Goal: Task Accomplishment & Management: Use online tool/utility

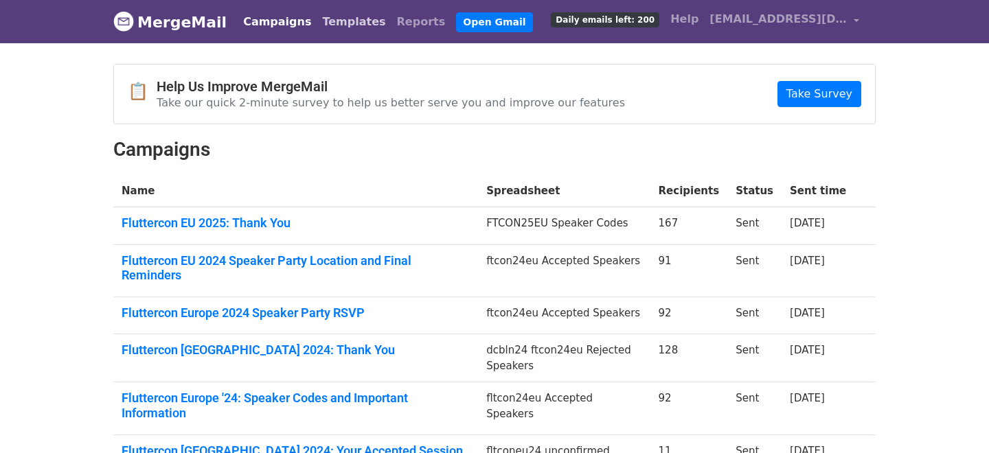
click at [328, 25] on link "Templates" at bounding box center [354, 21] width 74 height 27
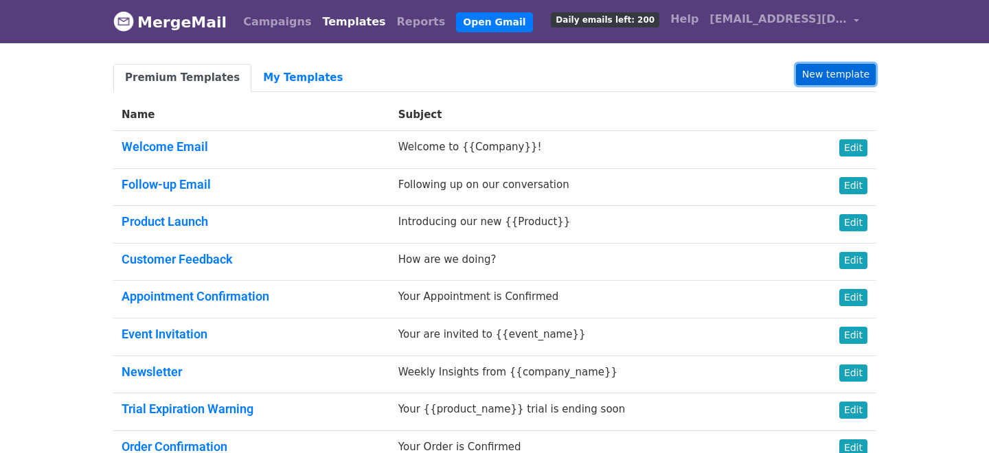
click at [813, 74] on link "New template" at bounding box center [836, 74] width 80 height 21
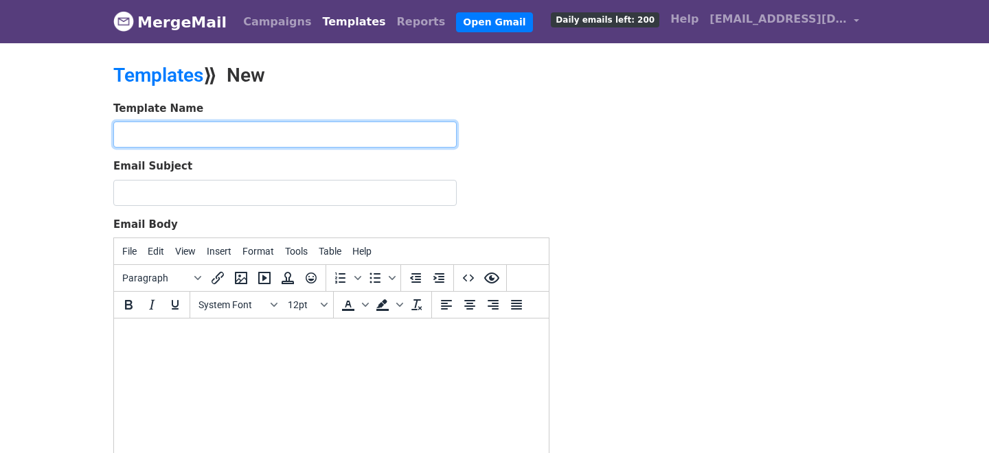
click at [262, 138] on input "text" at bounding box center [285, 135] width 344 height 26
type input "ftcon25eu speaker codes"
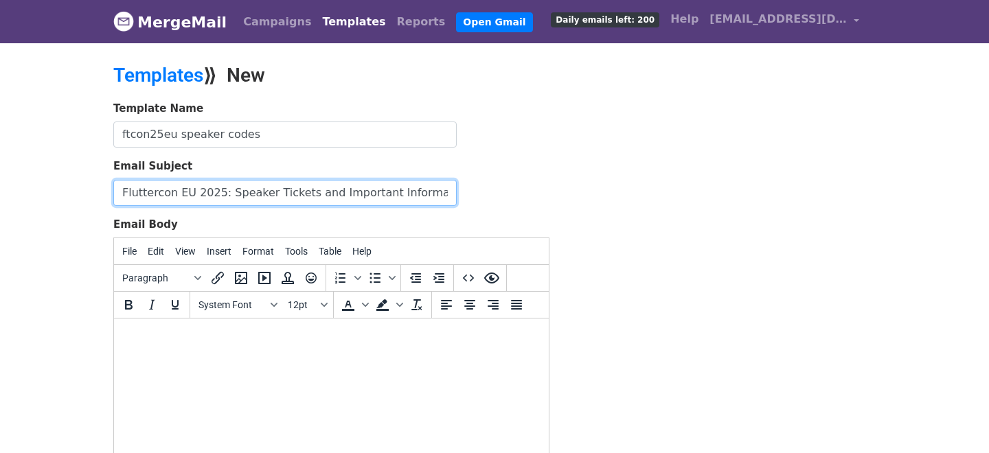
type input "Fluttercon EU 2025: Speaker Tickets and Important Information"
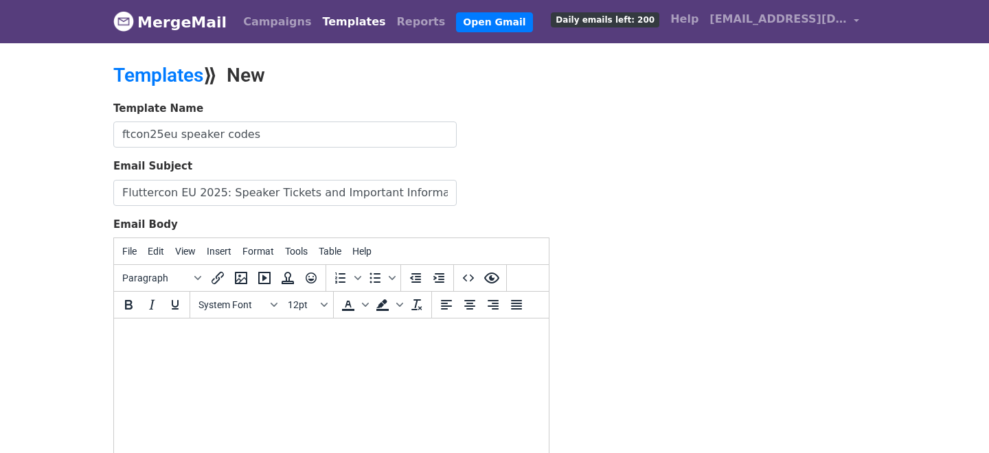
click at [653, 263] on div "Template Name ftcon25eu speaker codes Email Subject Fluttercon EU 2025: Speaker…" at bounding box center [494, 343] width 783 height 484
click at [481, 356] on html at bounding box center [331, 337] width 435 height 37
click at [190, 354] on html at bounding box center [331, 337] width 435 height 37
click at [157, 345] on html at bounding box center [331, 337] width 435 height 37
paste body "To enrich screen reader interactions, please activate Accessibility in Grammarl…"
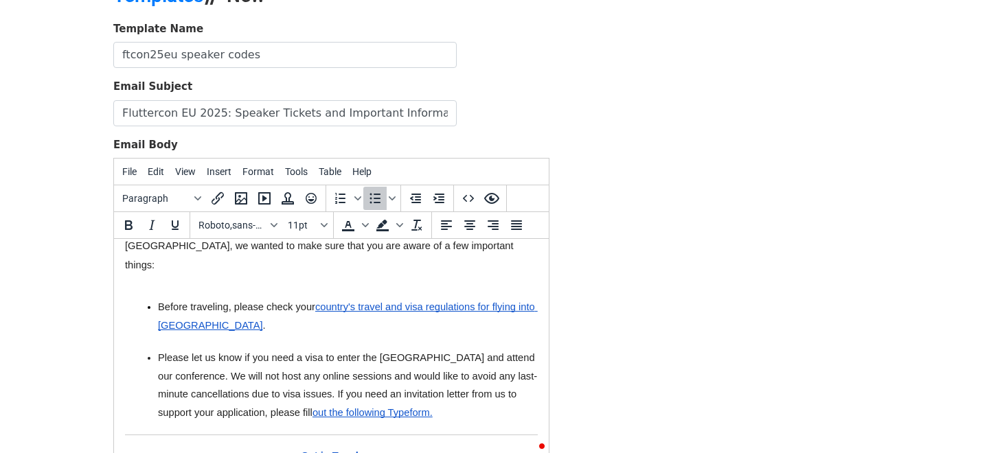
drag, startPoint x: 405, startPoint y: 361, endPoint x: 148, endPoint y: 284, distance: 267.6
click at [148, 291] on ul "Before traveling, please check your country's travel and visa regulations for f…" at bounding box center [331, 360] width 413 height 138
click at [372, 203] on icon "Bullet list" at bounding box center [375, 198] width 16 height 16
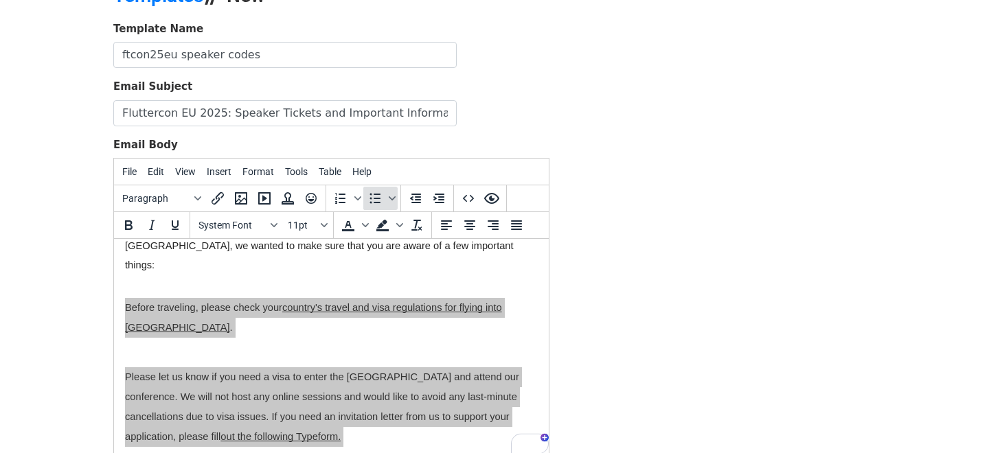
click at [372, 203] on icon "Bullet list" at bounding box center [375, 198] width 16 height 16
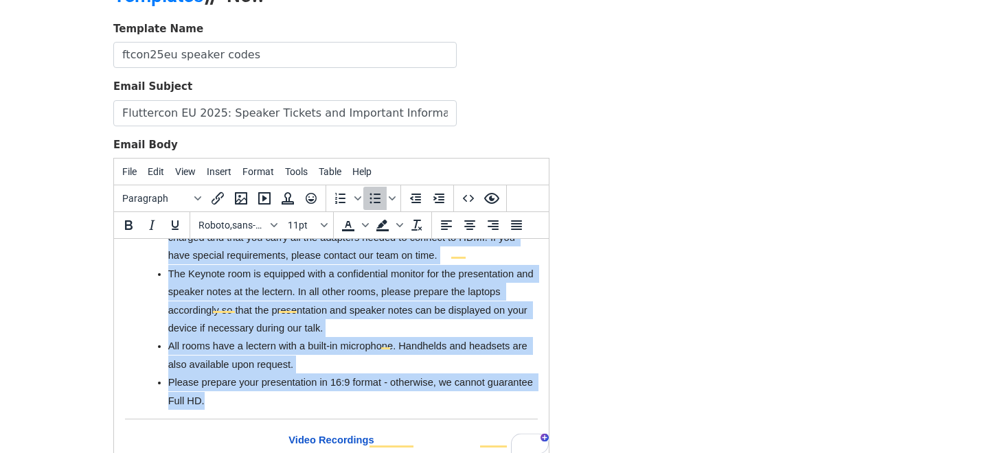
drag, startPoint x: 162, startPoint y: 289, endPoint x: 238, endPoint y: 361, distance: 104.5
click at [238, 361] on ul "Please check the times, date, and duration of your talk, and please let us know…" at bounding box center [331, 256] width 413 height 308
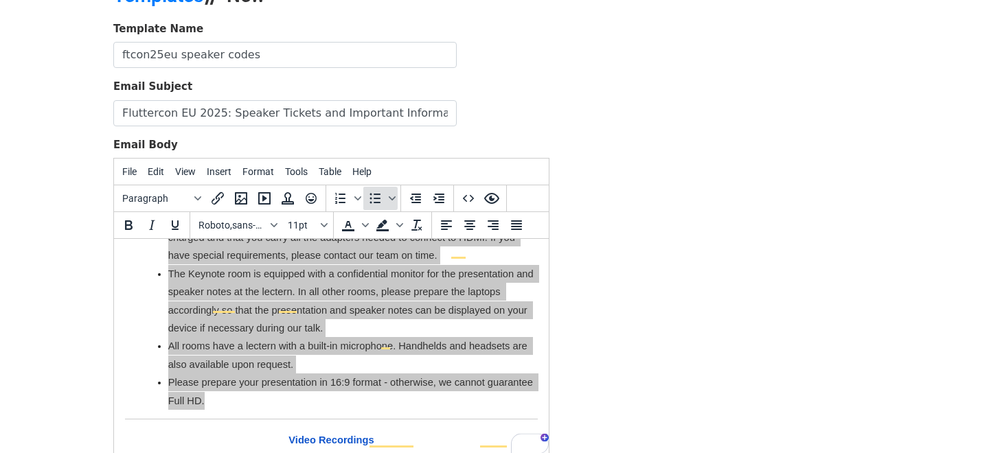
click at [373, 200] on icon "Bullet list" at bounding box center [375, 198] width 16 height 16
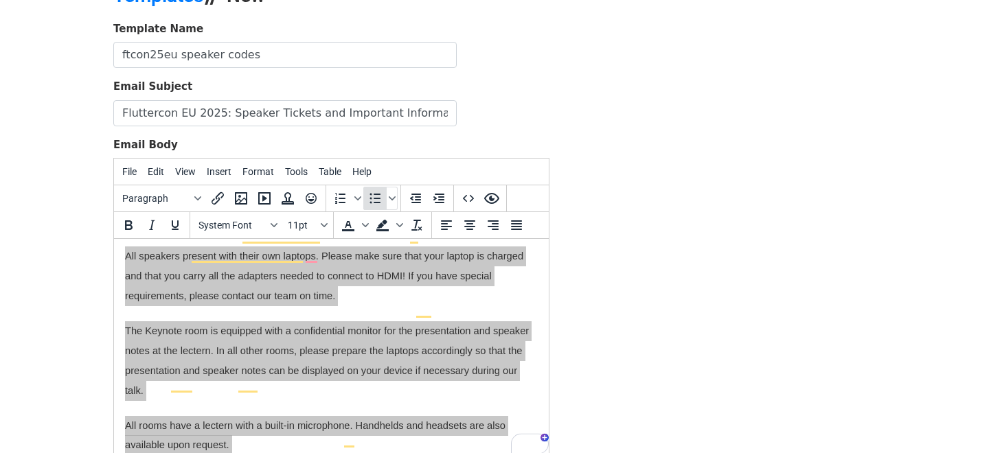
click at [373, 200] on icon "Bullet list" at bounding box center [375, 198] width 16 height 16
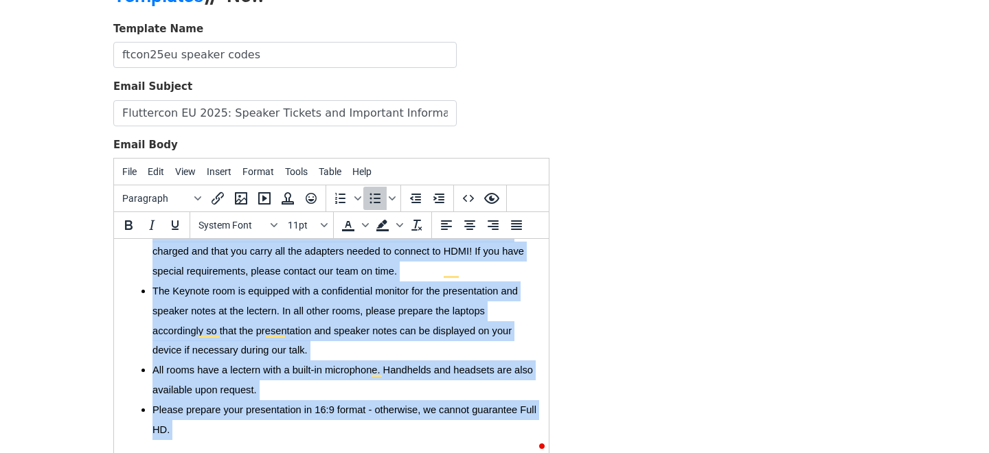
click at [256, 365] on span "All rooms have a lectern with a built-in microphone. Handhelds and headsets are…" at bounding box center [343, 380] width 381 height 31
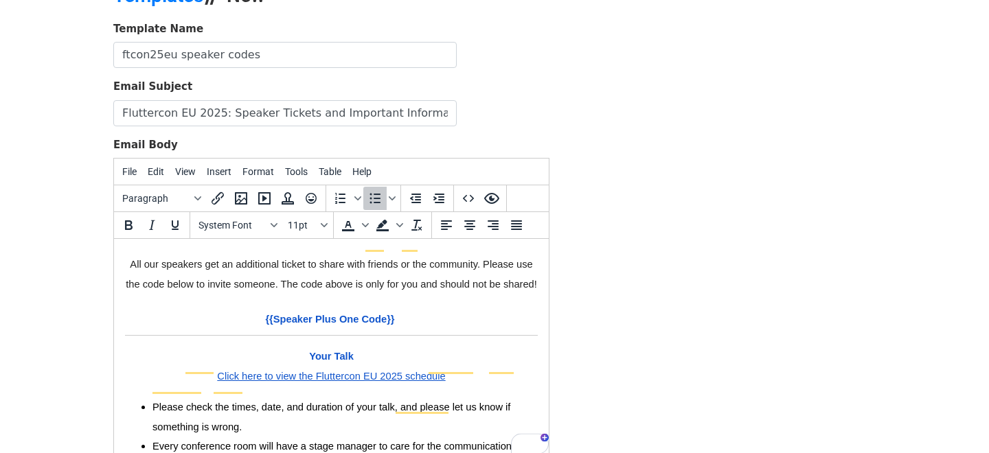
click at [275, 398] on li "Please check the times, date, and duration of your talk, and please let us know…" at bounding box center [345, 418] width 385 height 40
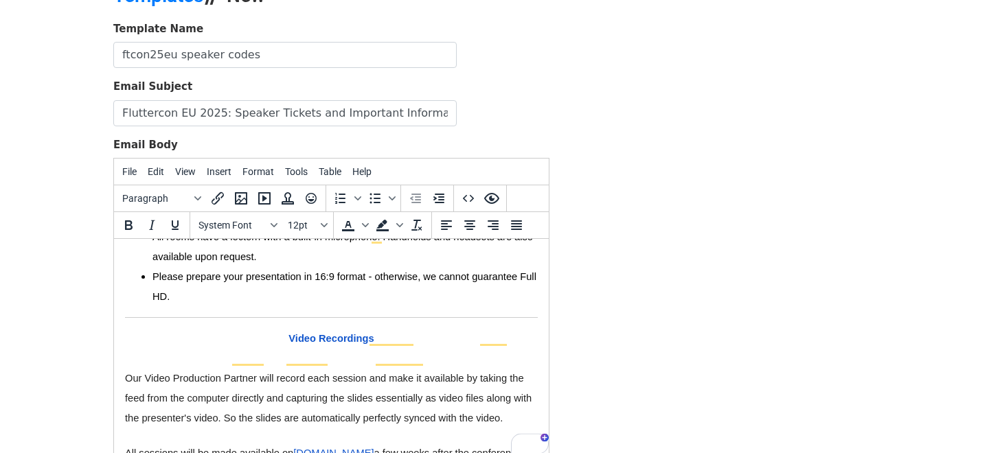
click at [249, 349] on p "To enrich screen reader interactions, please activate Accessibility in Grammarl…" at bounding box center [331, 359] width 413 height 20
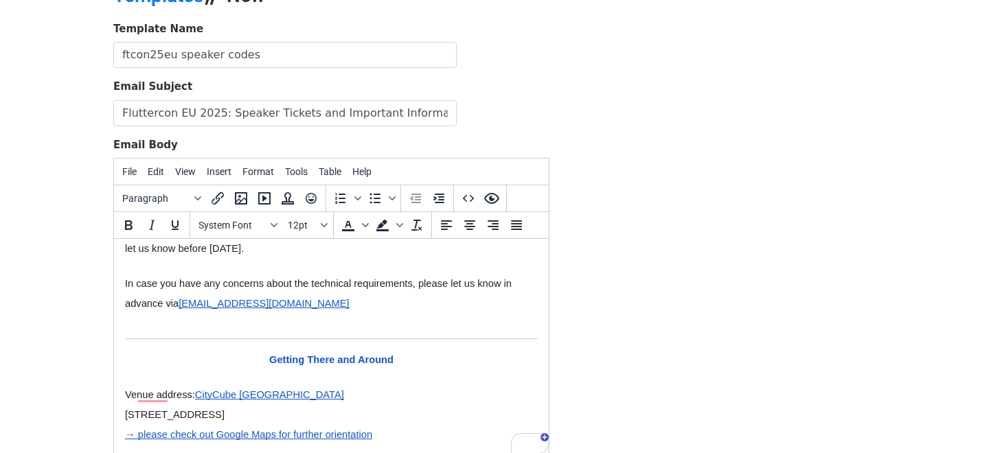
click at [212, 313] on p "To enrich screen reader interactions, please activate Accessibility in Grammarl…" at bounding box center [331, 323] width 413 height 20
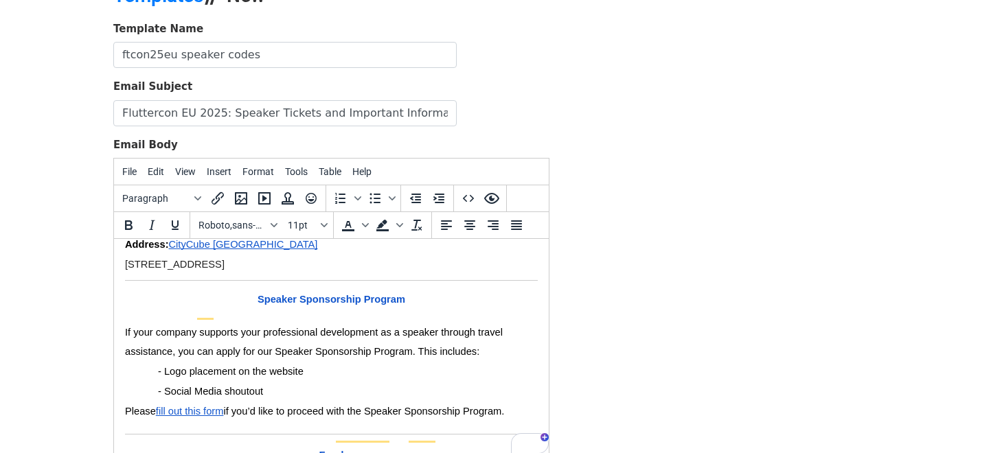
drag, startPoint x: 291, startPoint y: 356, endPoint x: 143, endPoint y: 333, distance: 149.6
click at [370, 196] on icon "Bullet list" at bounding box center [375, 198] width 16 height 16
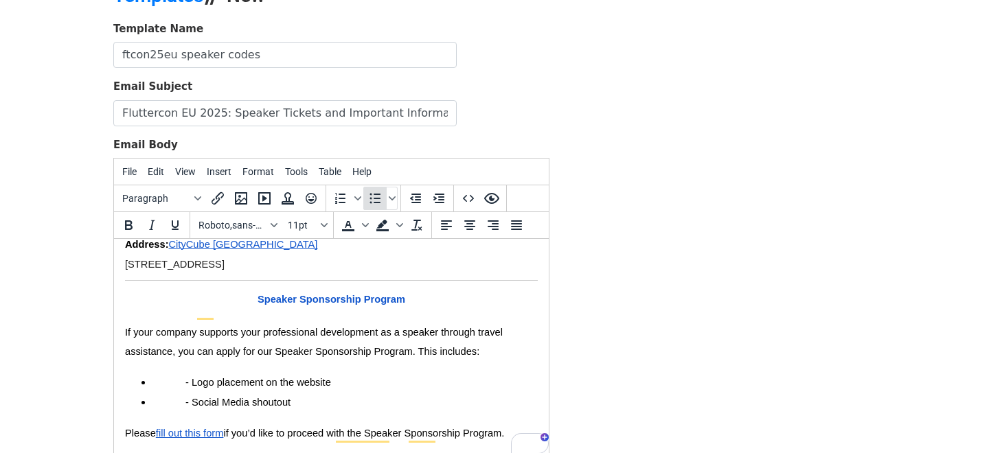
click at [370, 196] on icon "Bullet list" at bounding box center [375, 198] width 16 height 16
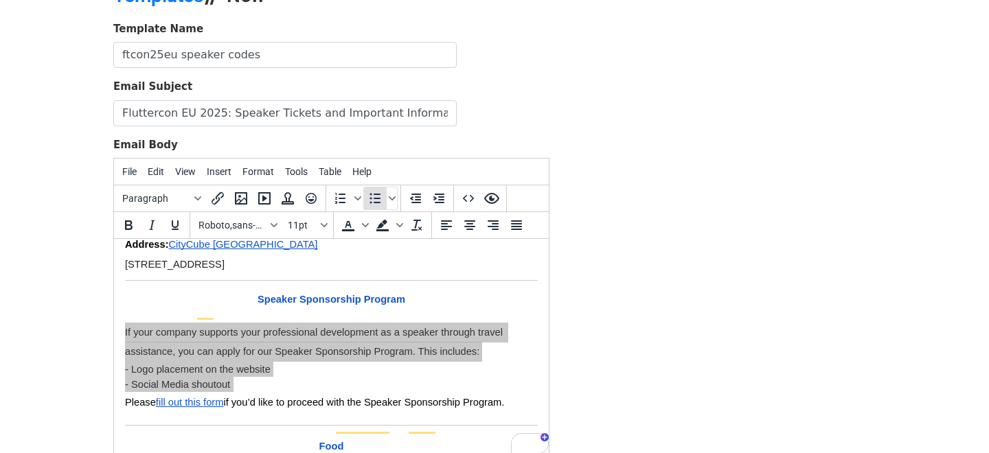
click at [374, 202] on icon "Bullet list" at bounding box center [375, 199] width 11 height 10
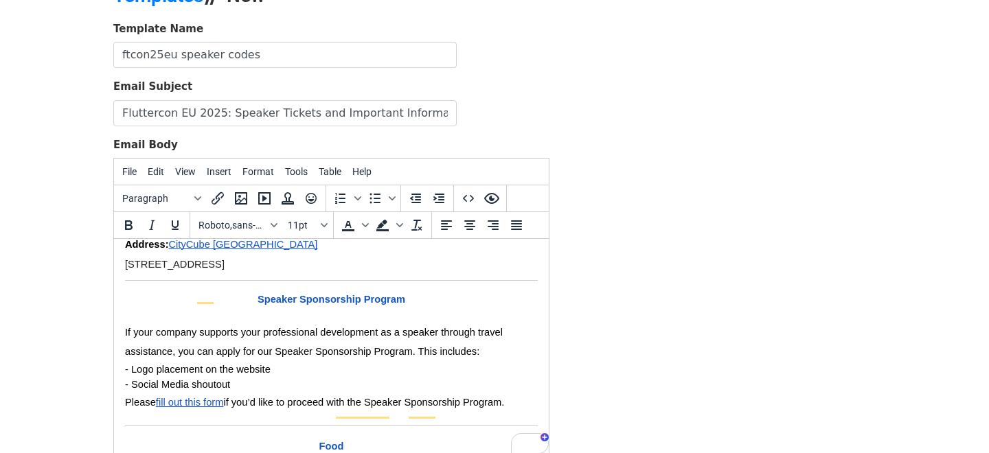
click at [133, 364] on span "- Logo placement on the website" at bounding box center [198, 369] width 146 height 11
click at [133, 379] on span "- Social Media shoutout" at bounding box center [177, 384] width 105 height 11
drag, startPoint x: 241, startPoint y: 336, endPoint x: 122, endPoint y: 319, distance: 120.1
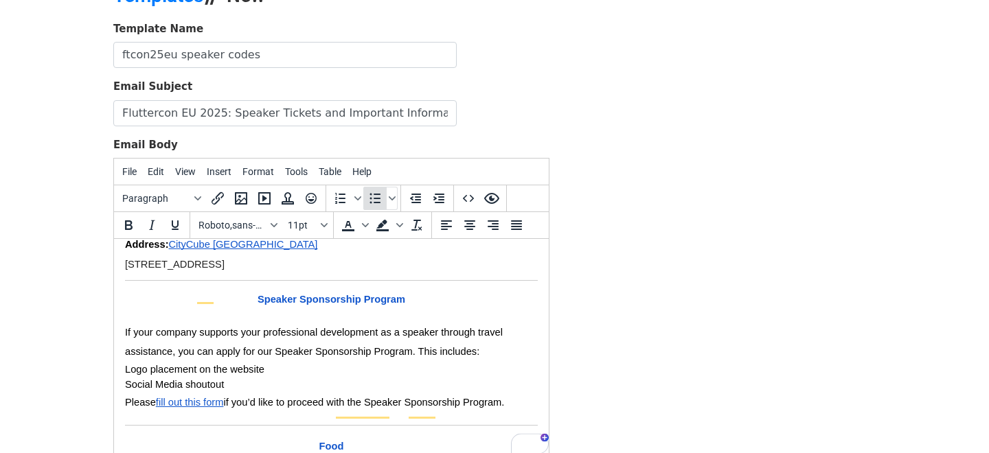
click at [380, 201] on icon "Bullet list" at bounding box center [375, 198] width 16 height 16
click at [484, 323] on p "If your company supports your professional development as a speaker through tra…" at bounding box center [331, 343] width 413 height 40
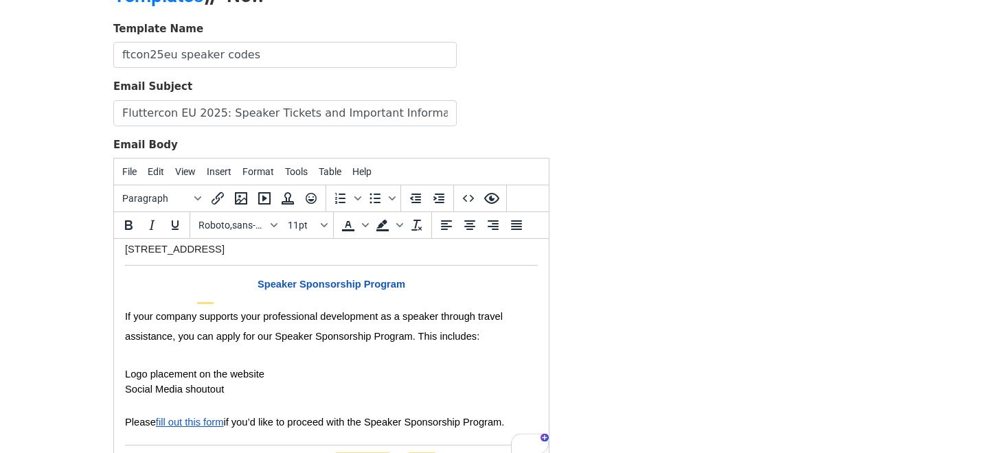
drag, startPoint x: 227, startPoint y: 350, endPoint x: 121, endPoint y: 336, distance: 106.8
click at [362, 194] on span "Numbered list" at bounding box center [357, 198] width 11 height 23
click at [377, 202] on icon "Bullet list" at bounding box center [375, 199] width 11 height 10
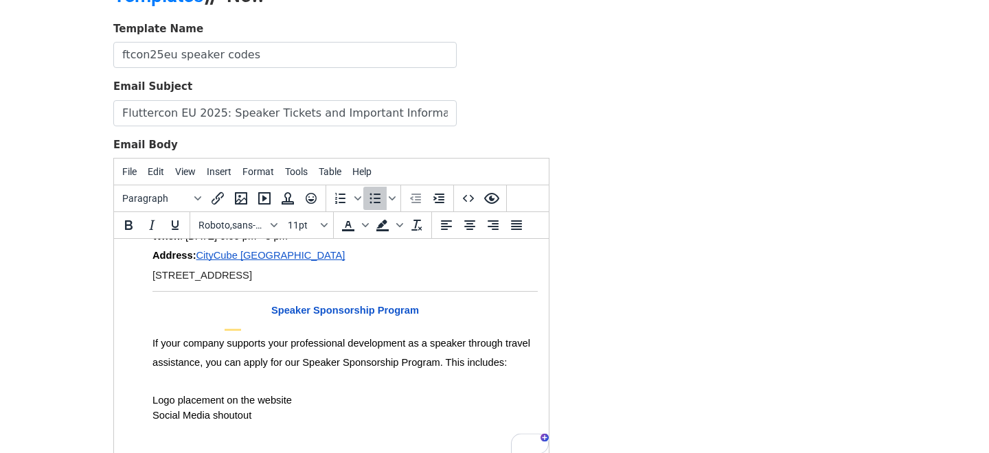
click at [295, 338] on span "If your company supports your professional development as a speaker through tra…" at bounding box center [343, 353] width 381 height 31
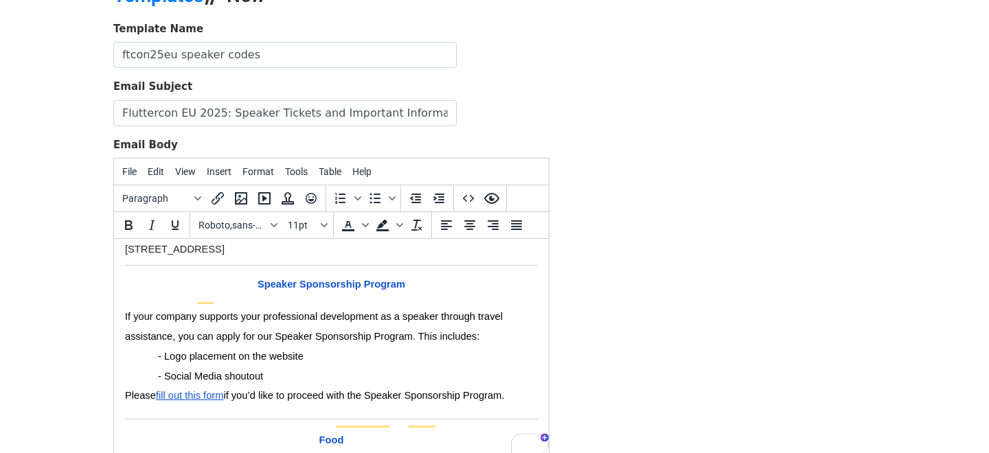
click at [265, 367] on p "- Social Media shoutout" at bounding box center [331, 377] width 413 height 20
click at [161, 351] on span "- Logo placement on the website" at bounding box center [231, 356] width 146 height 11
click at [155, 347] on p "- Logo placement on the website" at bounding box center [331, 357] width 413 height 20
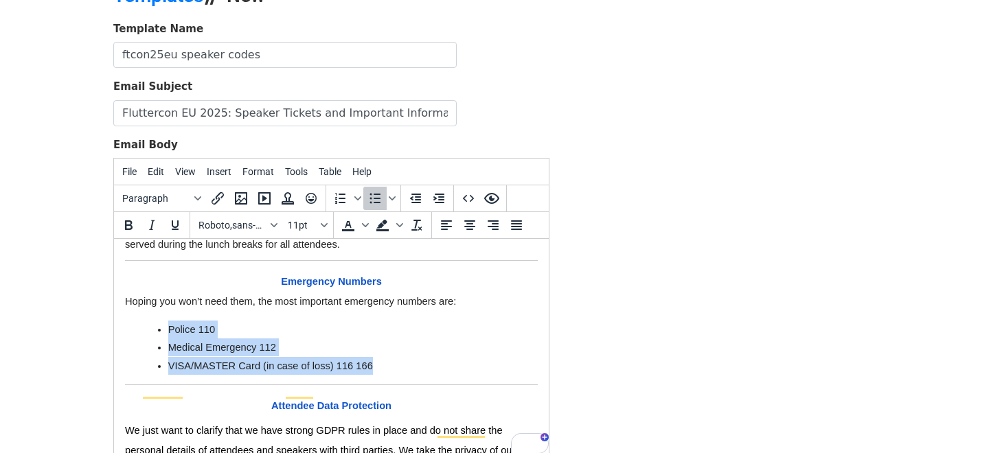
drag, startPoint x: 398, startPoint y: 328, endPoint x: 125, endPoint y: 289, distance: 275.7
click at [125, 321] on ul "Police 110 Medical Emergency 112 VISA/MASTER Card (in case of loss) 116 166" at bounding box center [331, 348] width 413 height 54
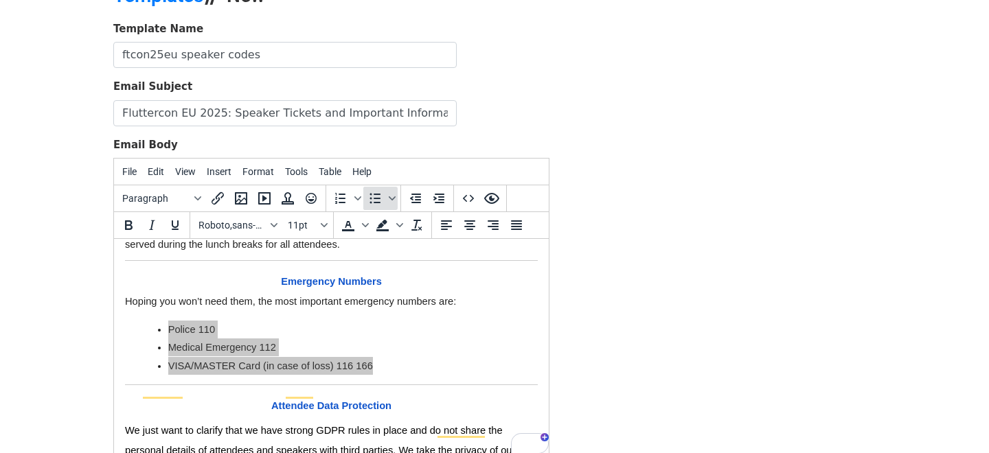
click at [368, 199] on icon "Bullet list" at bounding box center [375, 198] width 16 height 16
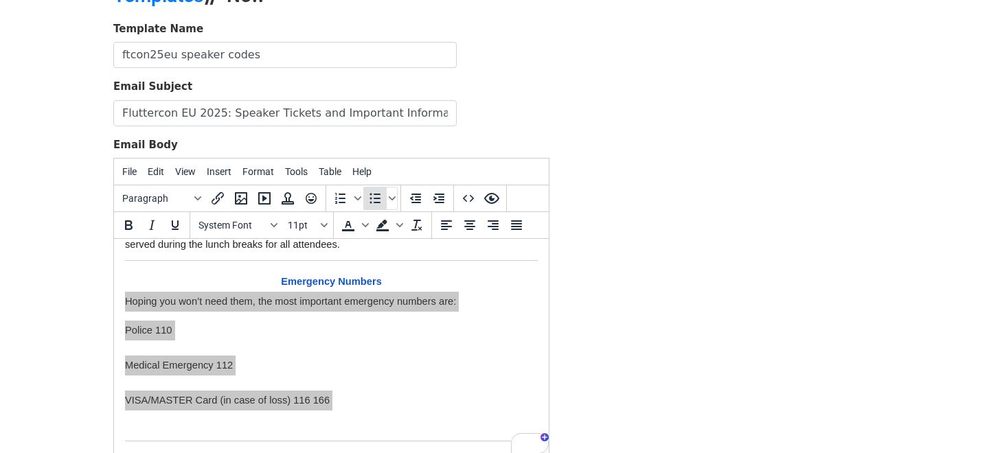
click at [368, 199] on icon "Bullet list" at bounding box center [375, 198] width 16 height 16
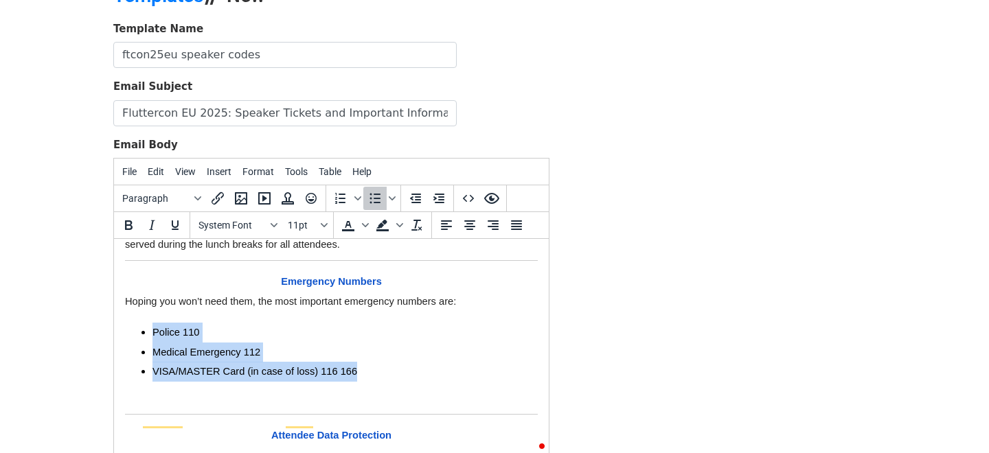
click at [311, 366] on span "VISA/MASTER Card (in case of loss) 116 166" at bounding box center [255, 371] width 205 height 11
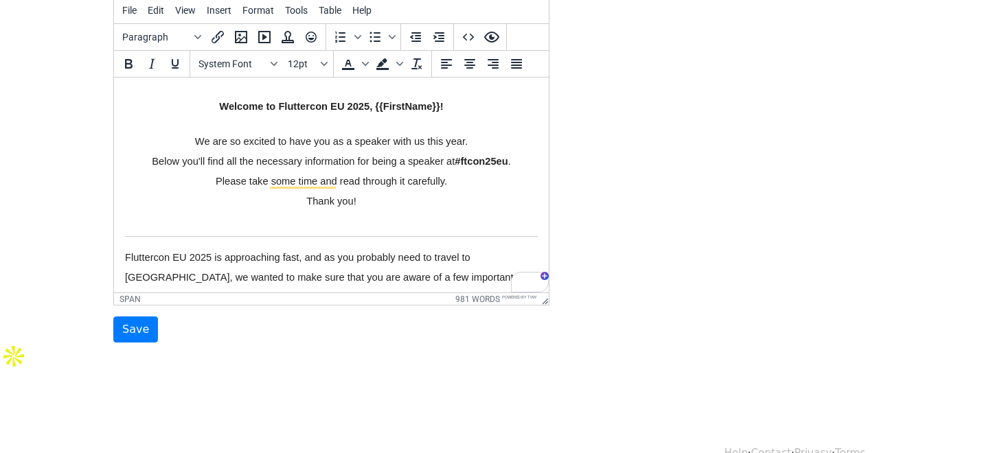
click at [311, 188] on p "Please take some time and read through it carefully." at bounding box center [331, 182] width 413 height 20
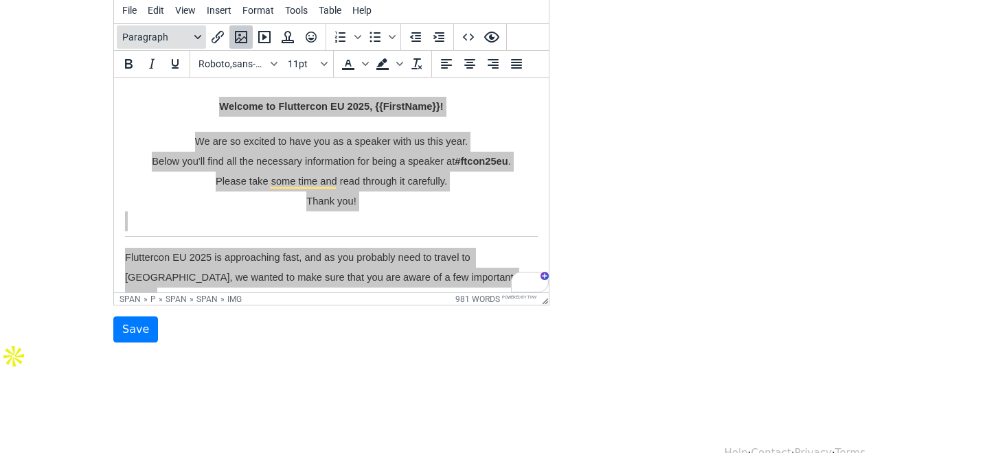
click at [189, 33] on span "Paragraph" at bounding box center [155, 37] width 67 height 11
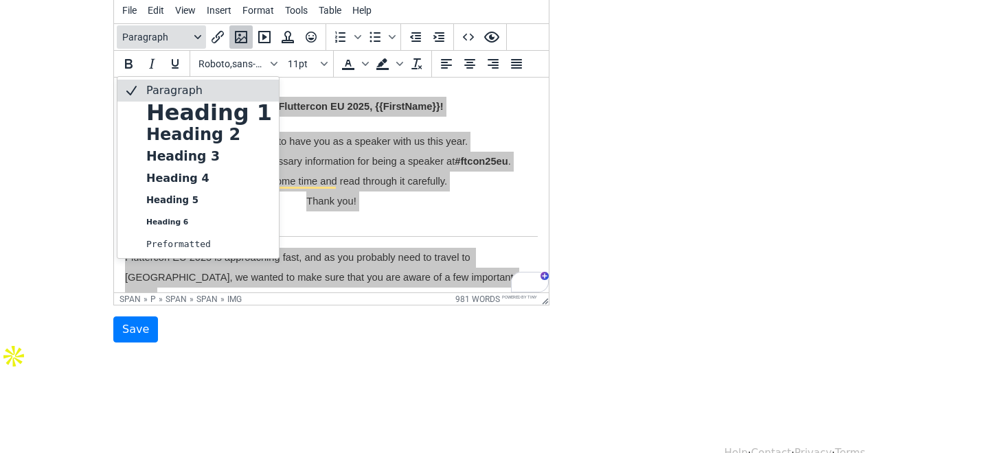
click at [201, 32] on button "Paragraph" at bounding box center [161, 36] width 89 height 23
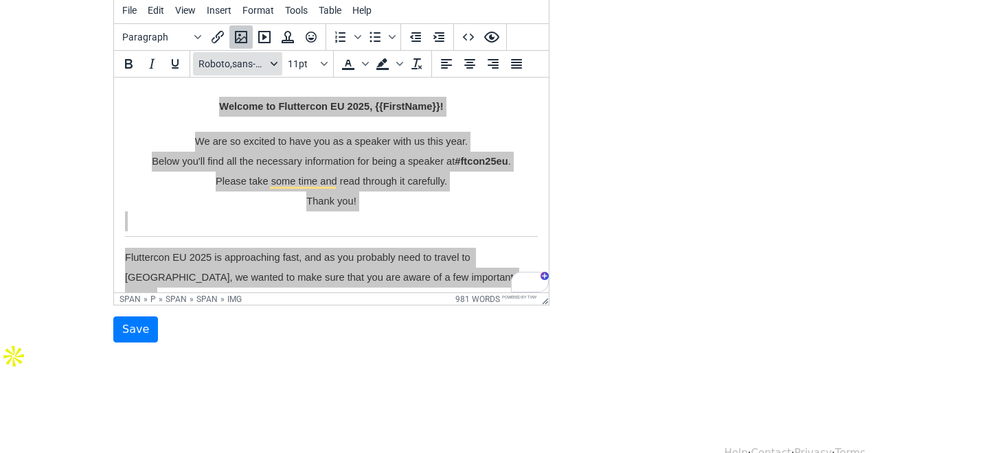
click at [235, 59] on span "Roboto,sans-serif" at bounding box center [232, 63] width 67 height 11
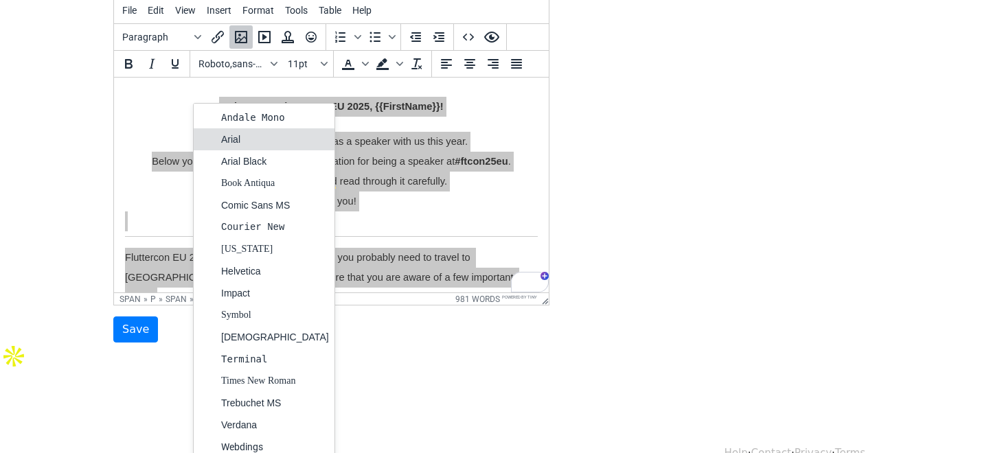
click at [249, 131] on div "Arial" at bounding box center [275, 139] width 108 height 16
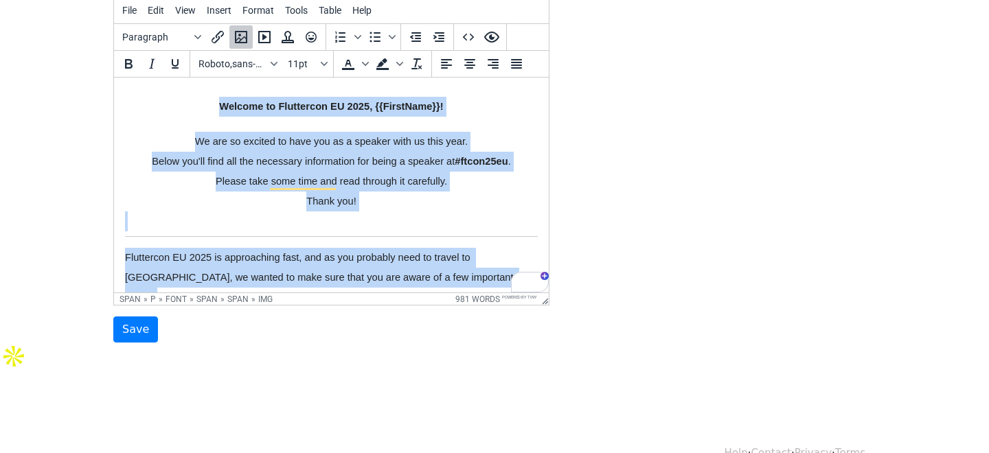
click at [401, 184] on span "Please take some time and read through it carefully." at bounding box center [332, 181] width 232 height 11
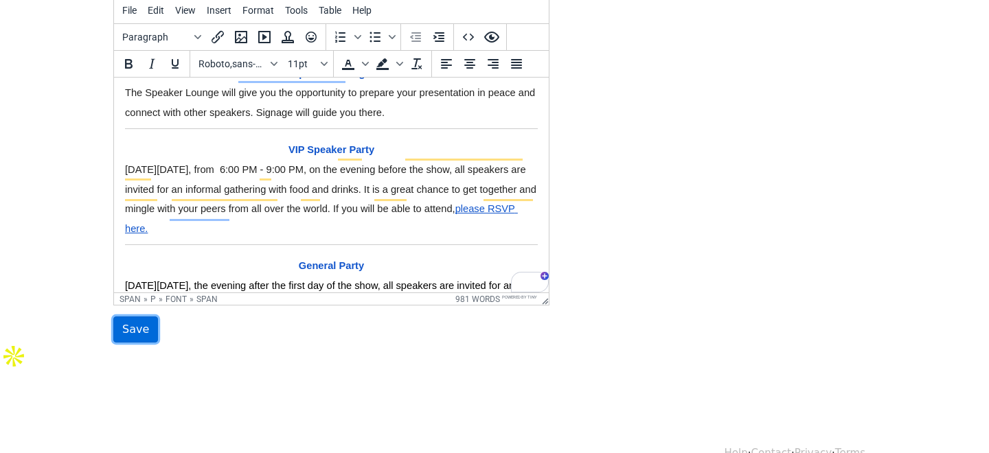
click at [138, 334] on input "Save" at bounding box center [135, 330] width 45 height 26
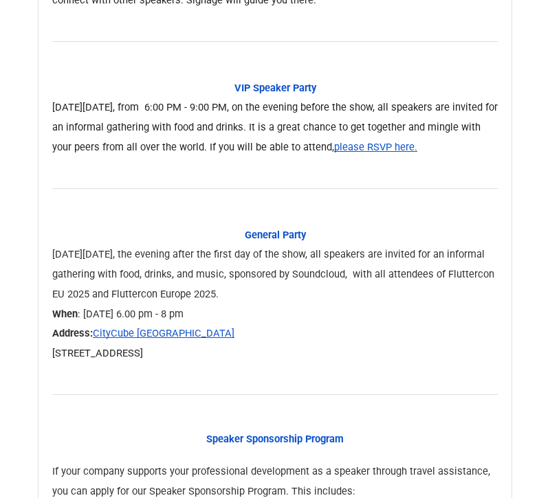
scroll to position [2342, 0]
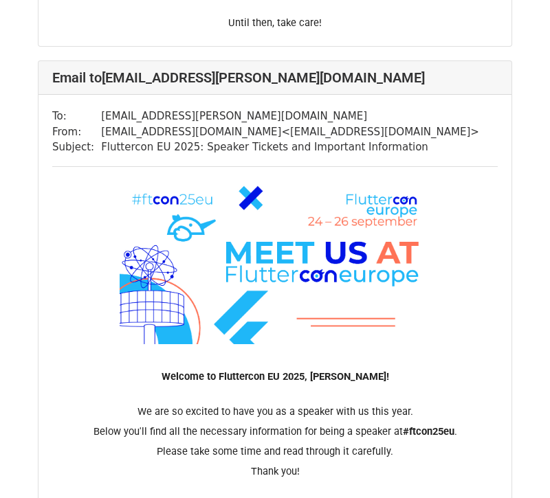
scroll to position [135397, 0]
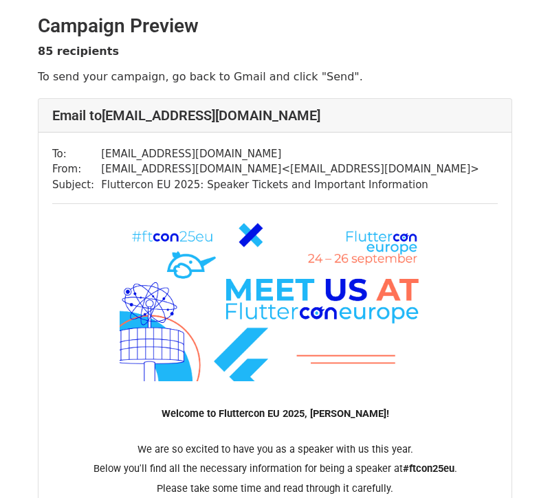
scroll to position [95898, 0]
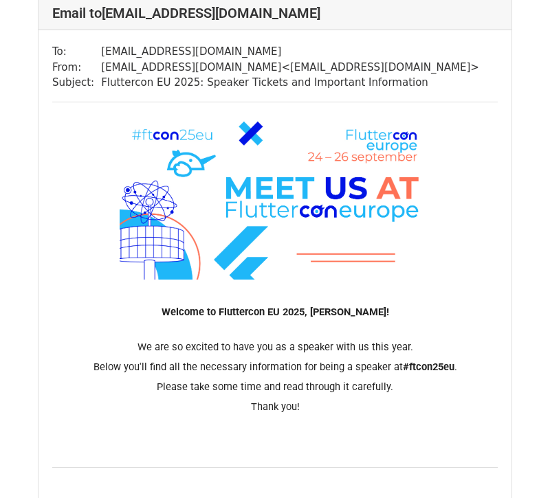
scroll to position [148698, 0]
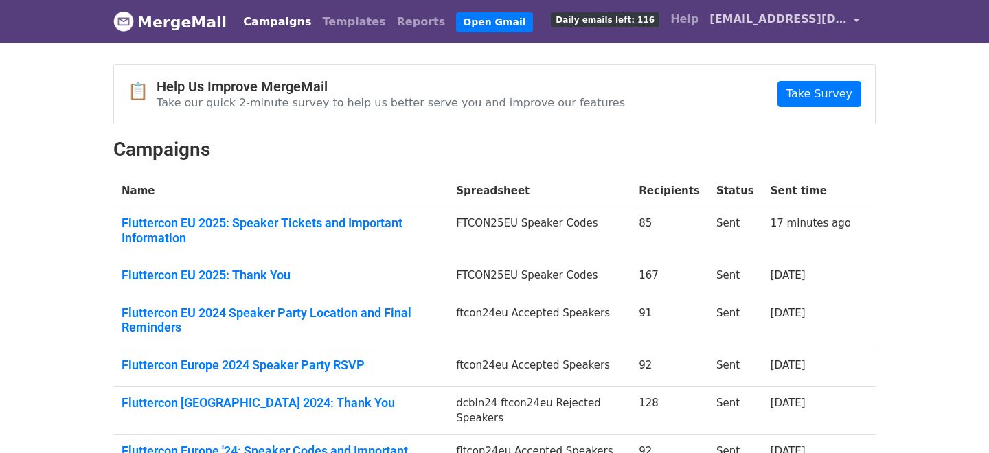
click at [835, 24] on span "[EMAIL_ADDRESS][DOMAIN_NAME]" at bounding box center [778, 19] width 137 height 16
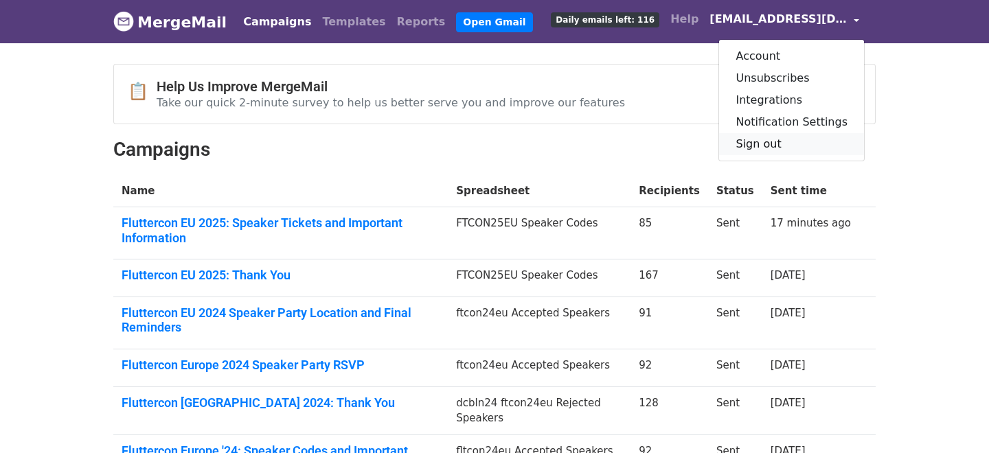
click at [783, 140] on link "Sign out" at bounding box center [791, 144] width 145 height 22
